Goal: Consume media (video, audio)

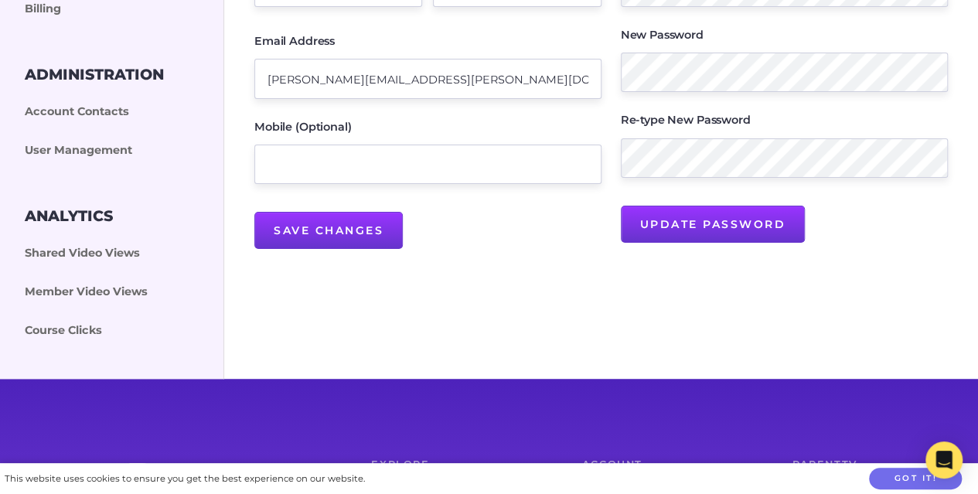
scroll to position [336, 0]
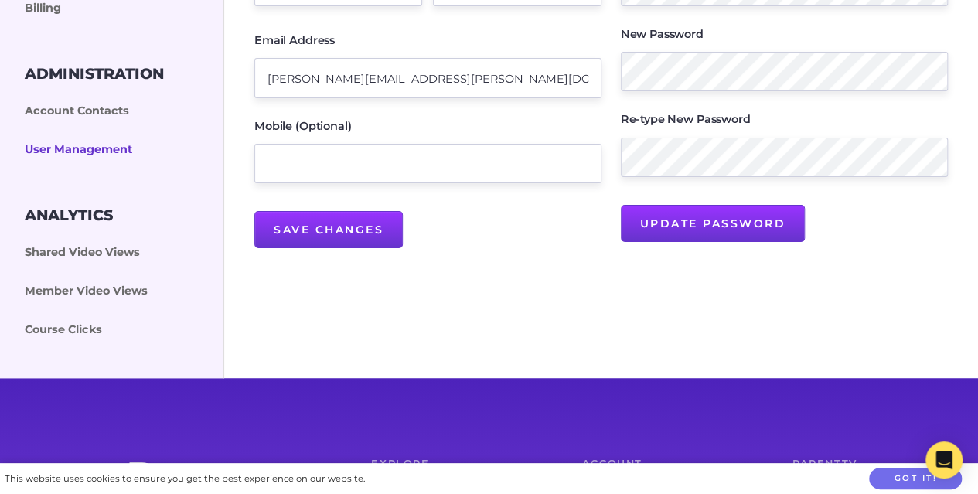
click at [87, 148] on link "User Management" at bounding box center [116, 150] width 232 height 39
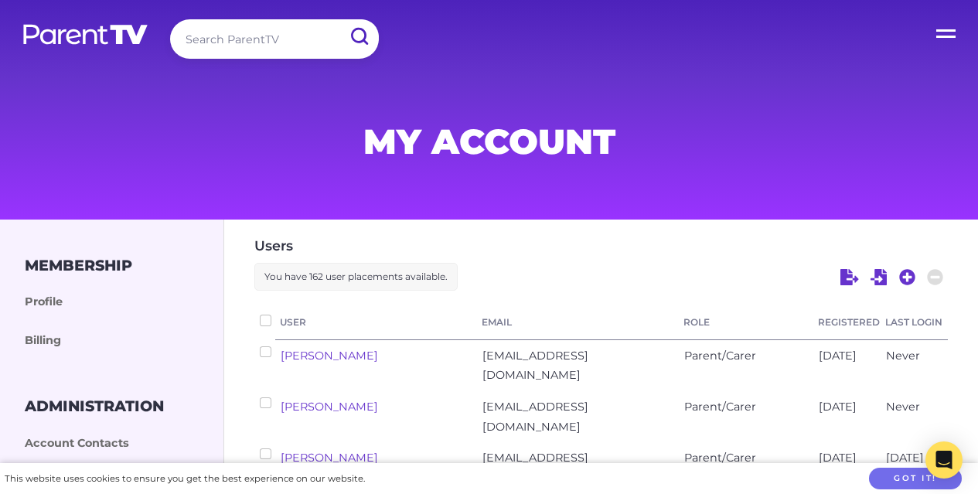
scroll to position [158, 0]
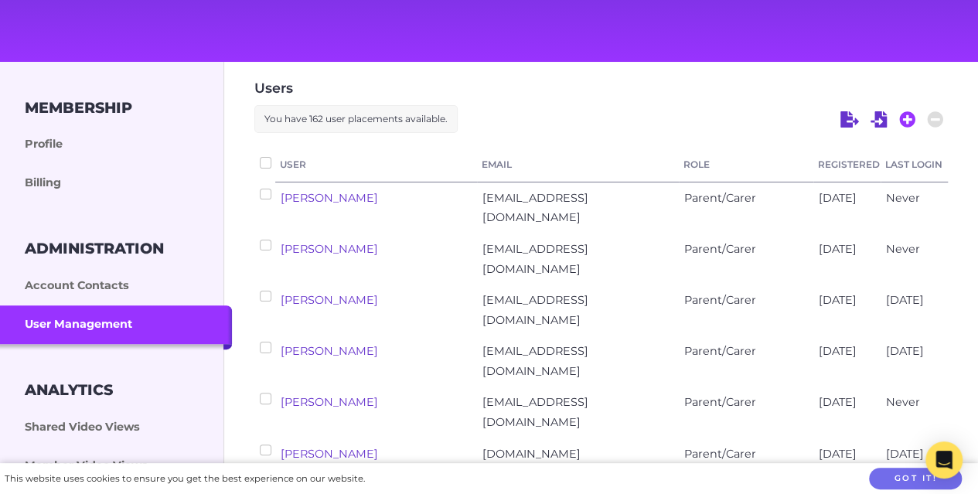
click at [910, 116] on icon at bounding box center [907, 119] width 16 height 16
select select "ptv_elc_member"
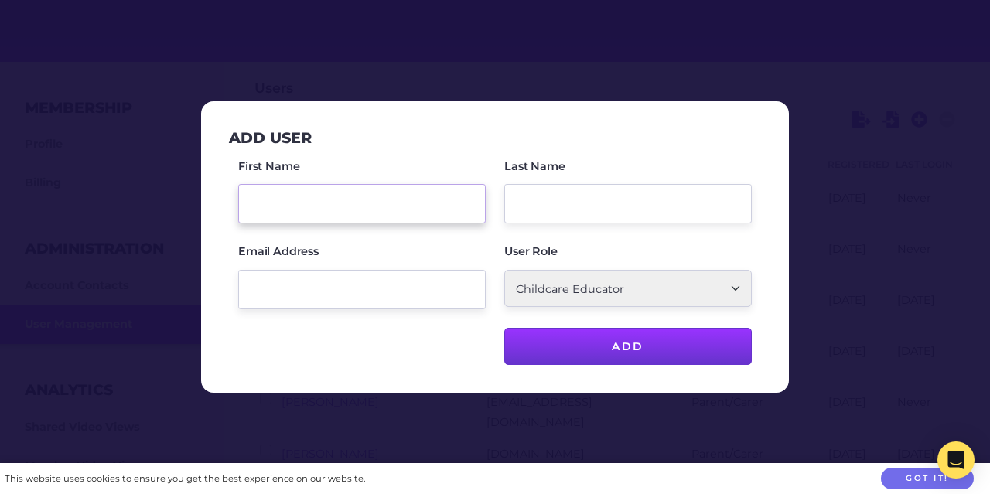
click at [370, 196] on input "First Name" at bounding box center [361, 203] width 247 height 39
type input "Angel"
click at [544, 191] on input "Last Name" at bounding box center [627, 203] width 247 height 39
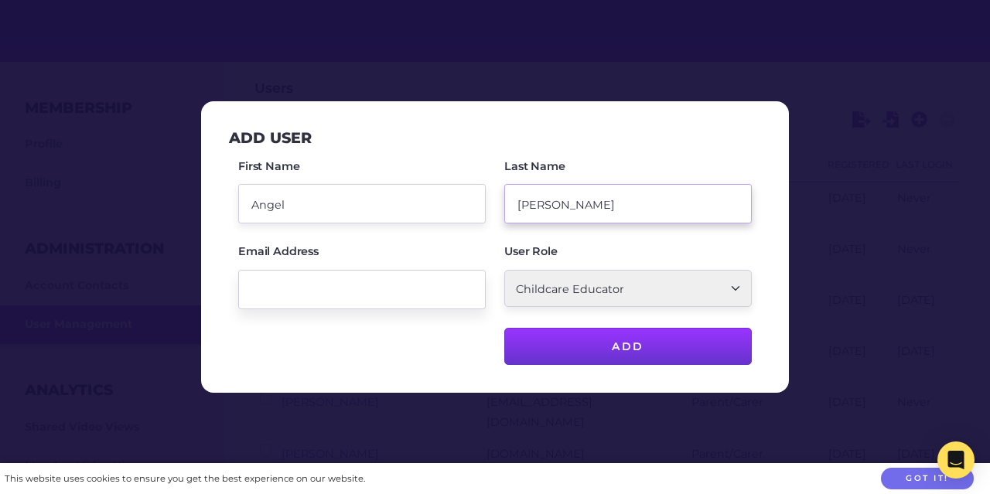
type input "Tunley"
click at [394, 284] on input "Email Address" at bounding box center [361, 289] width 247 height 39
paste input "angelelizabeth695@gmail.com"
type input "angelelizabeth695@gmail.com"
click at [394, 357] on div "First Name Angel Last Name Tunley Email Address angelelizabeth695@gmail.com Use…" at bounding box center [495, 261] width 532 height 208
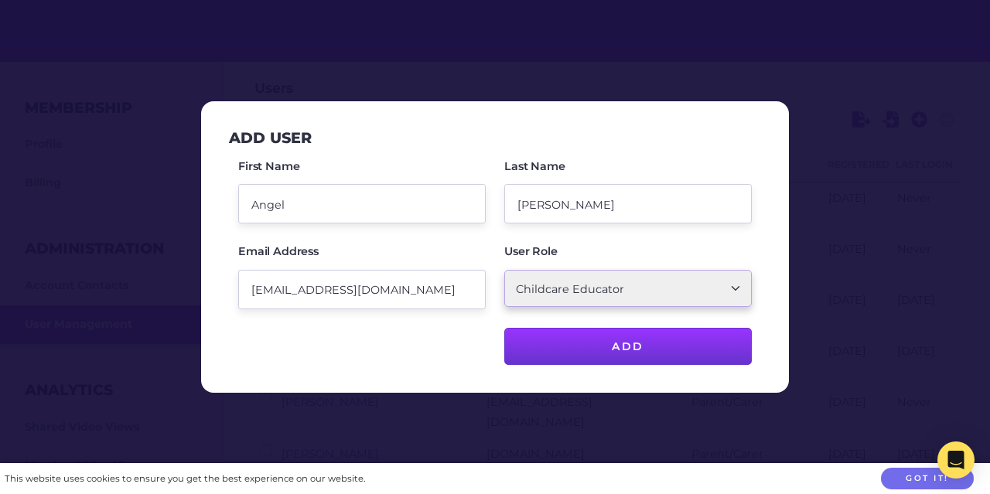
click at [591, 284] on select "Parent/Carer Childcare Account Admin Childcare Educator" at bounding box center [627, 288] width 247 height 37
select select "ptv_member"
click at [504, 271] on select "Parent/Carer Childcare Account Admin Childcare Educator" at bounding box center [627, 288] width 247 height 37
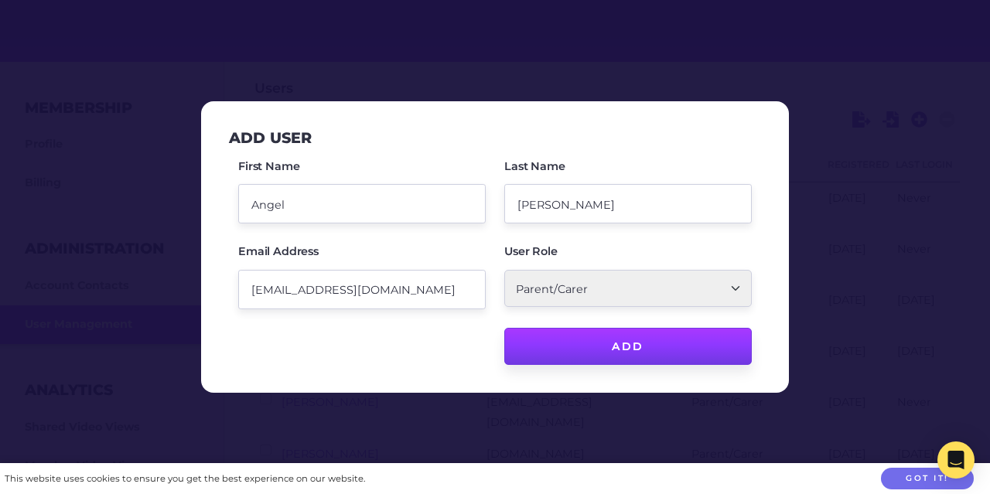
click at [591, 338] on input "Add" at bounding box center [627, 346] width 247 height 37
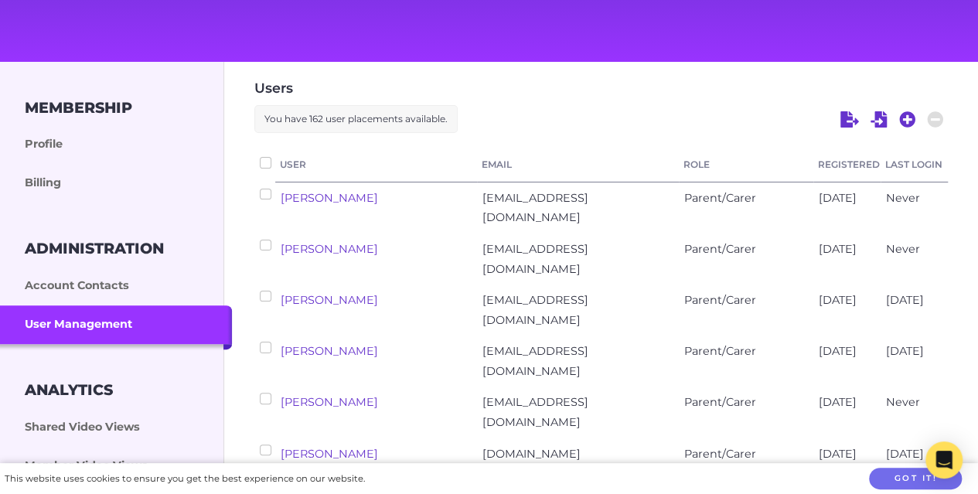
checkbox input "false"
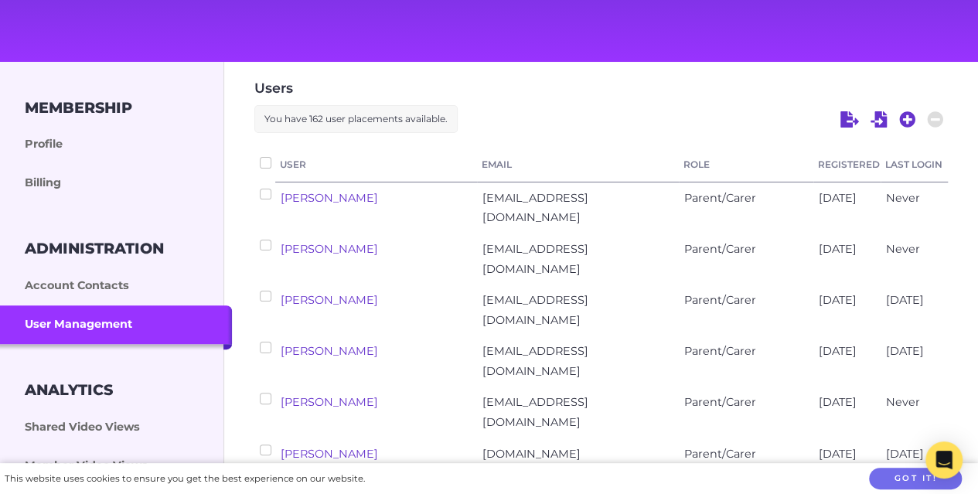
checkbox input "false"
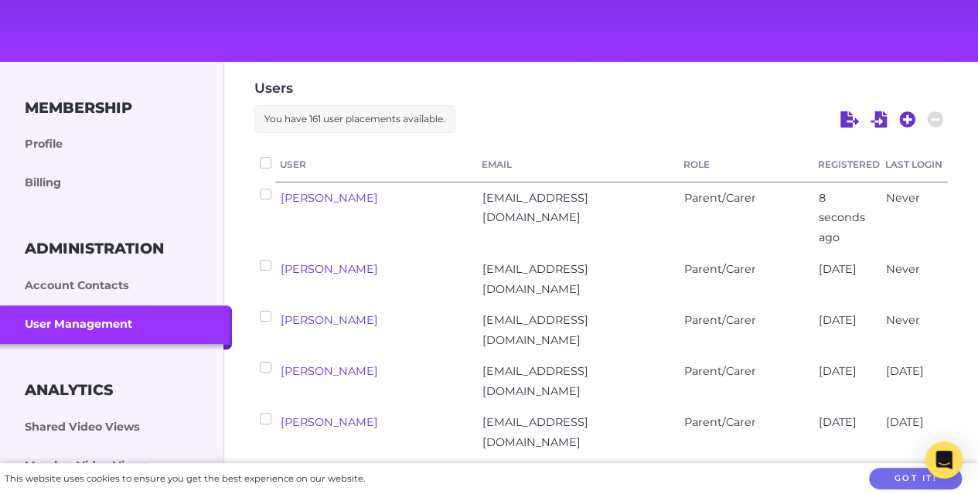
click at [68, 103] on h3 "Membership" at bounding box center [78, 108] width 107 height 18
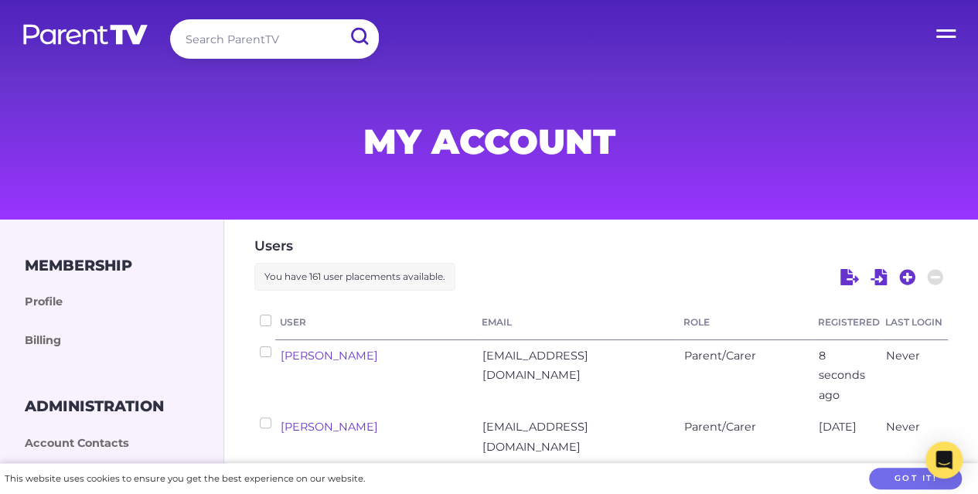
click at [62, 32] on img at bounding box center [86, 34] width 128 height 22
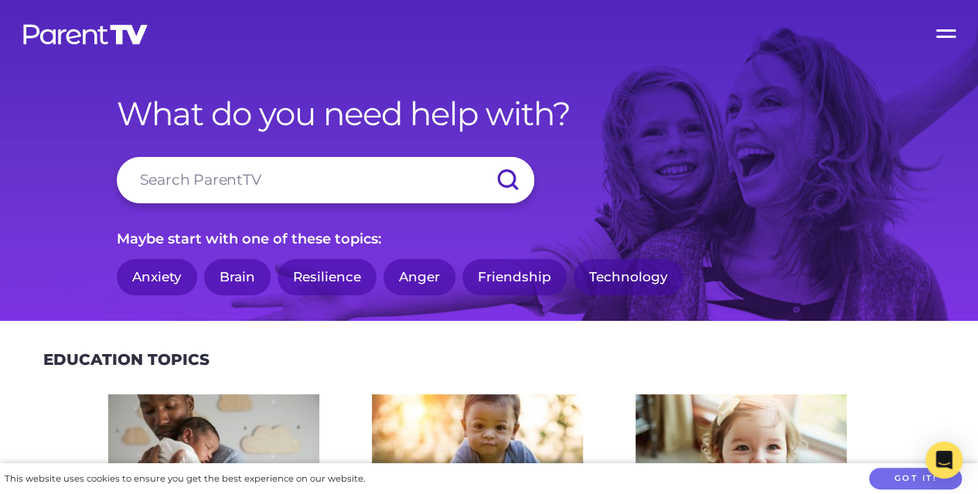
click at [336, 253] on div "Maybe start with one of these topics: Anxiety Brain Resilience Anger Friendship…" at bounding box center [489, 263] width 745 height 73
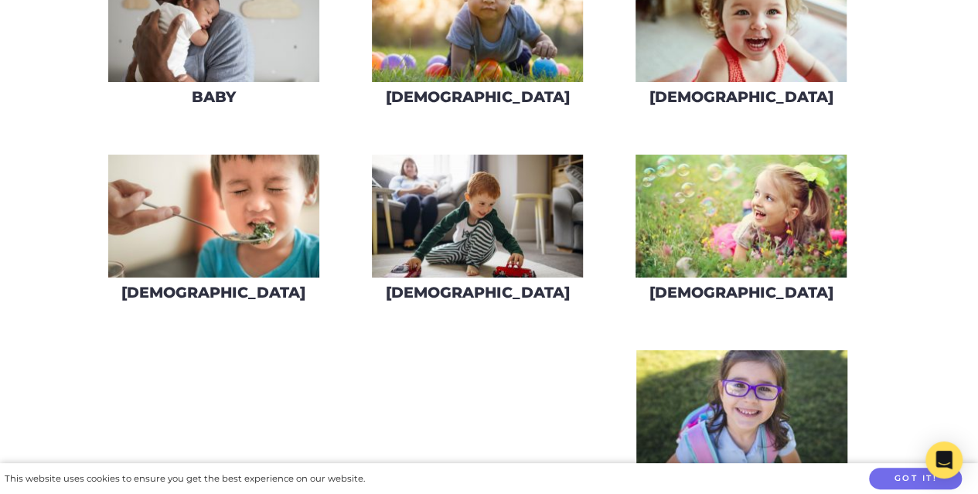
scroll to position [436, 0]
click at [733, 234] on img at bounding box center [741, 215] width 211 height 123
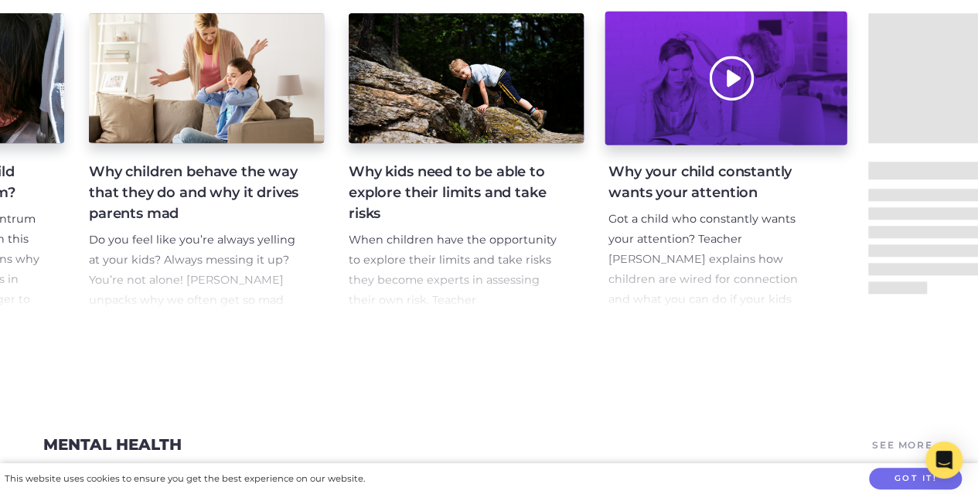
scroll to position [0, 1774]
click at [727, 75] on div at bounding box center [725, 79] width 242 height 134
